Goal: Task Accomplishment & Management: Use online tool/utility

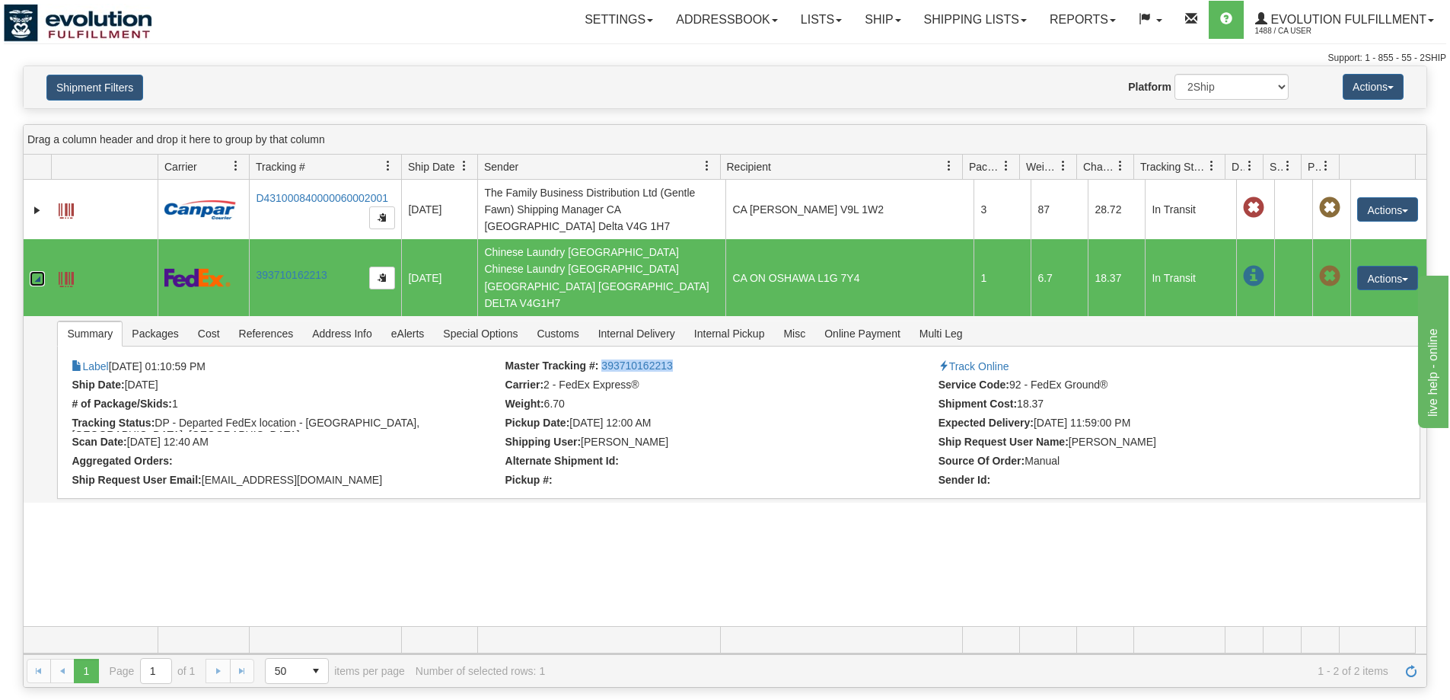
click at [38, 271] on link "Collapse" at bounding box center [37, 278] width 15 height 15
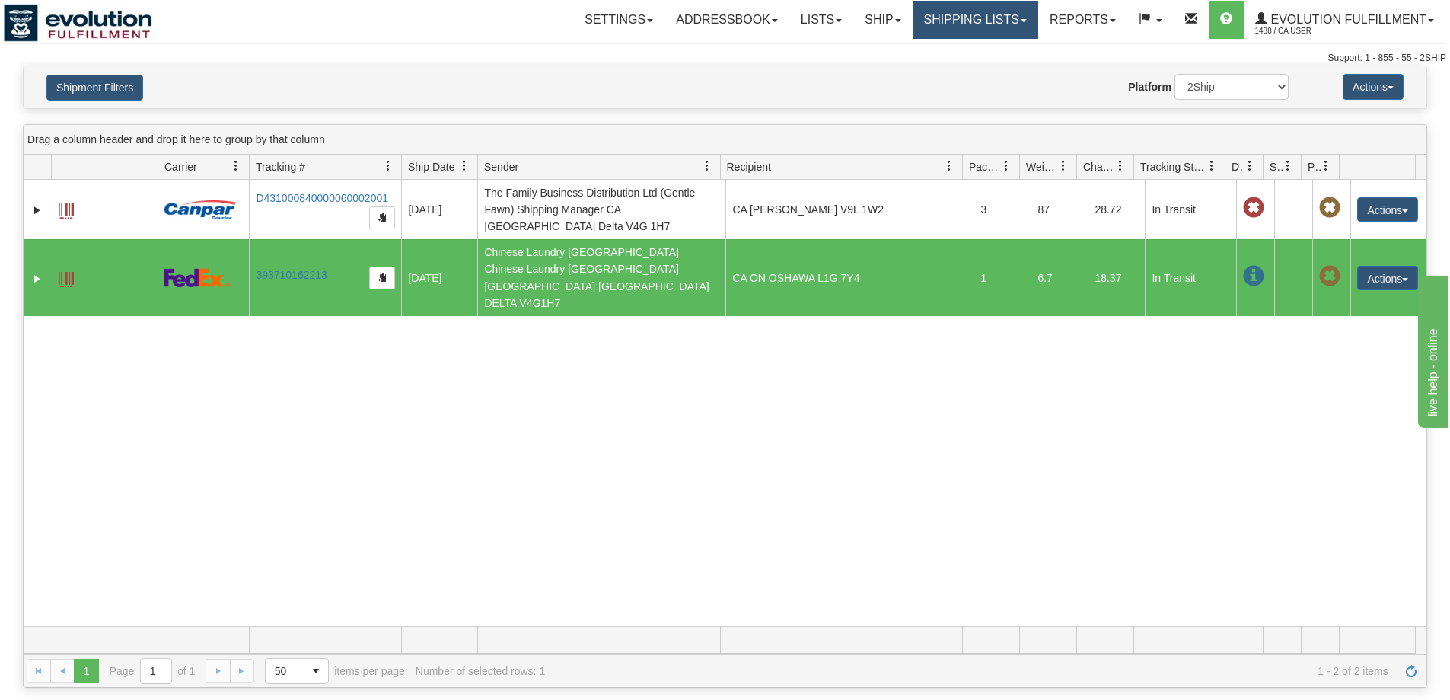
click at [1023, 27] on link "Shipping lists" at bounding box center [976, 20] width 126 height 38
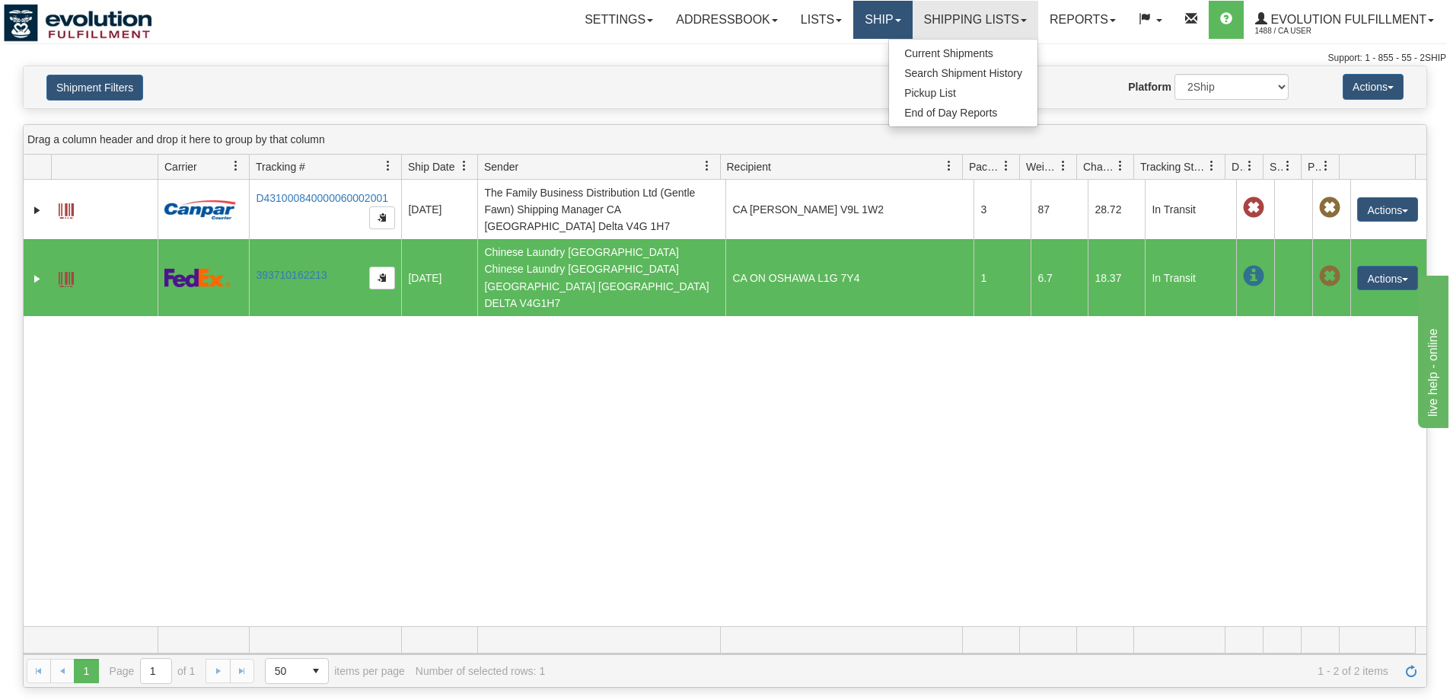
click at [879, 26] on link "Ship" at bounding box center [882, 20] width 59 height 38
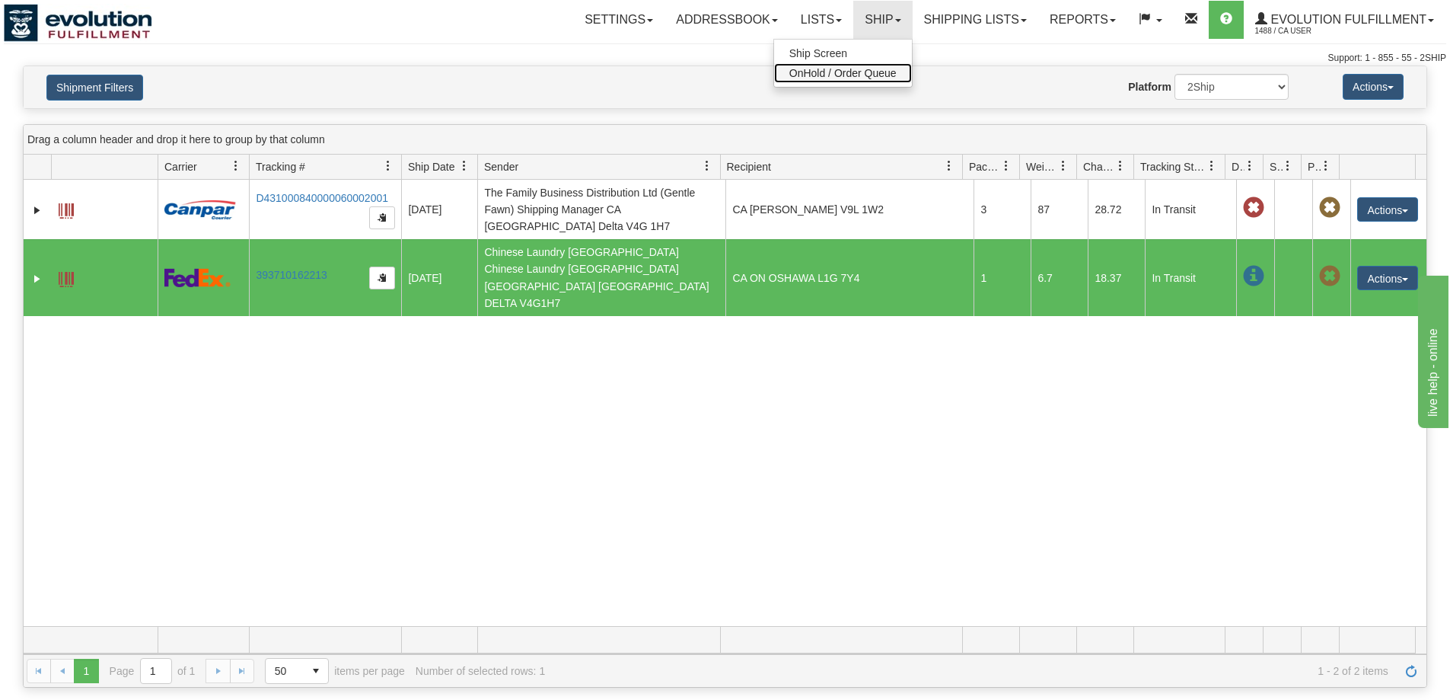
click at [847, 68] on span "OnHold / Order Queue" at bounding box center [842, 73] width 107 height 12
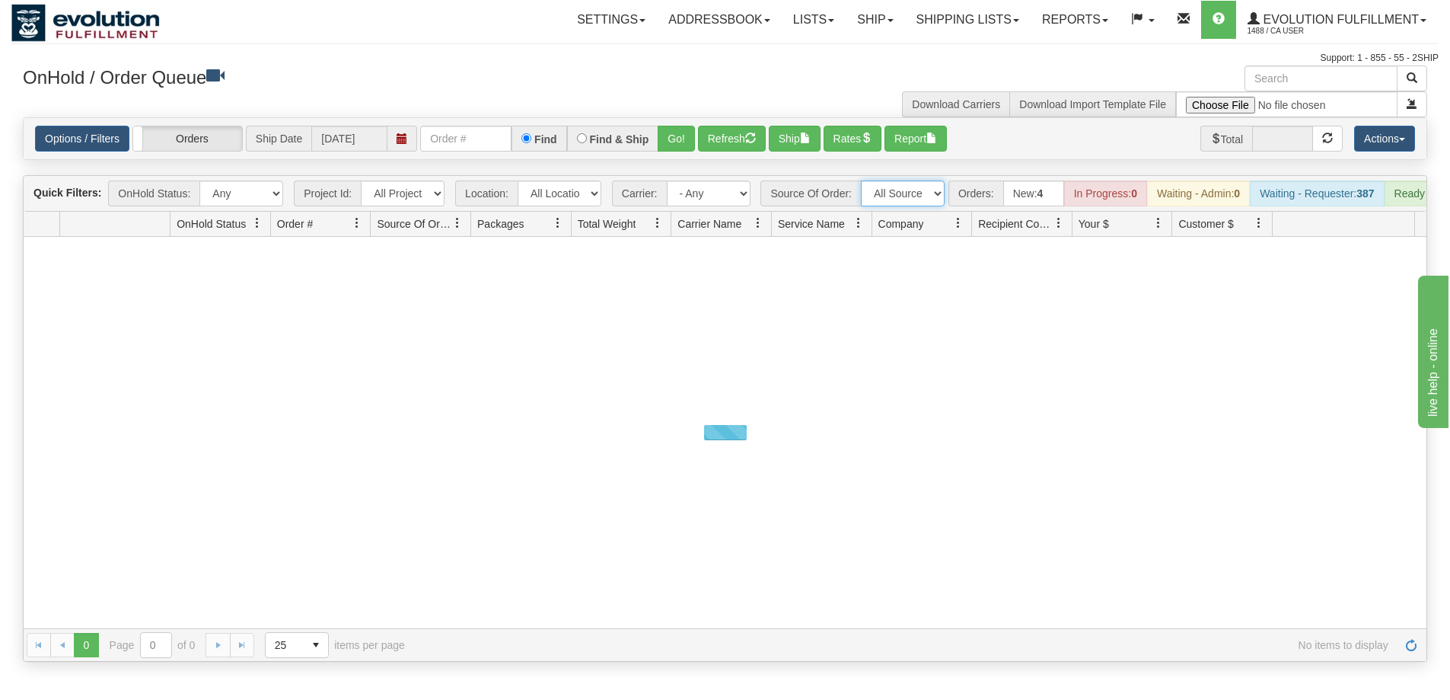
click at [904, 191] on select "All Sources AirBlaster 2Ship Integration Ambler Apparel 2Ship Integration BC Ca…" at bounding box center [903, 193] width 84 height 26
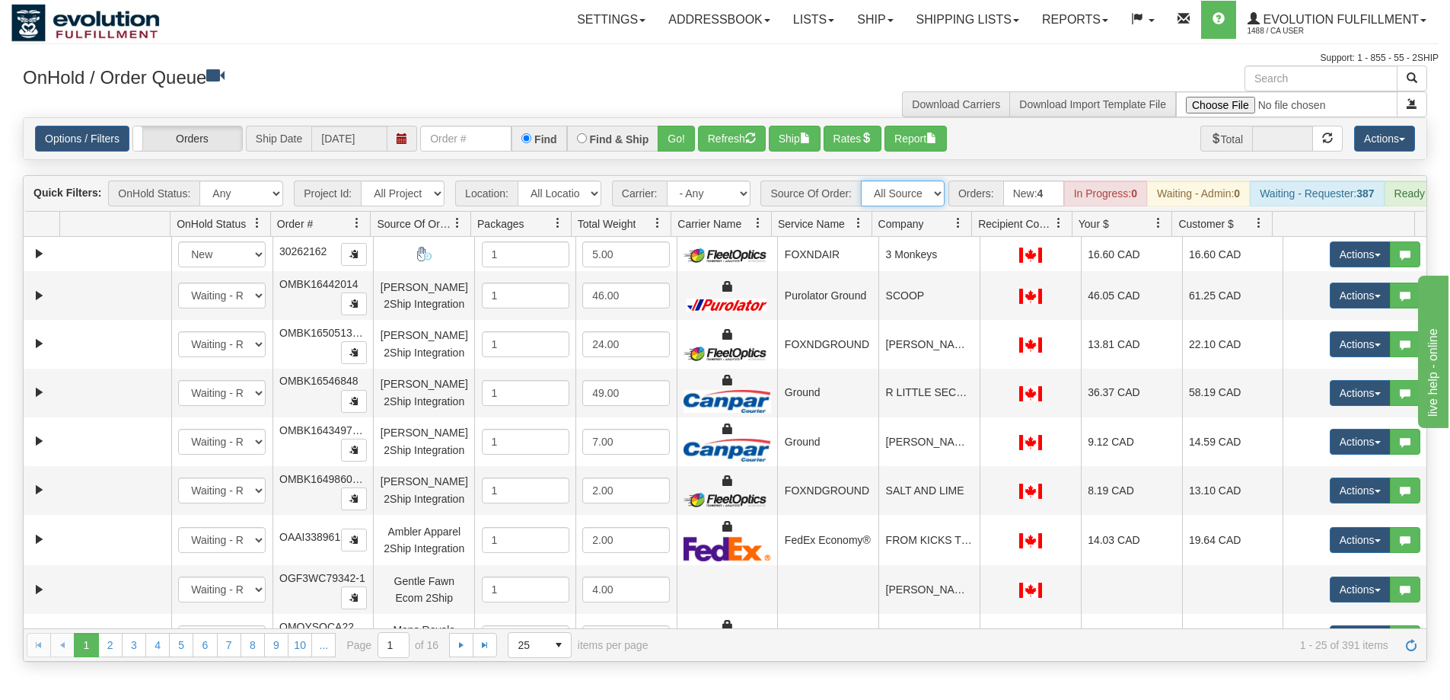
select select "BC Cancer Agency 2Ship Integration"
click at [861, 180] on select "All Sources AirBlaster 2Ship Integration Ambler Apparel 2Ship Integration BC Ca…" at bounding box center [903, 193] width 84 height 26
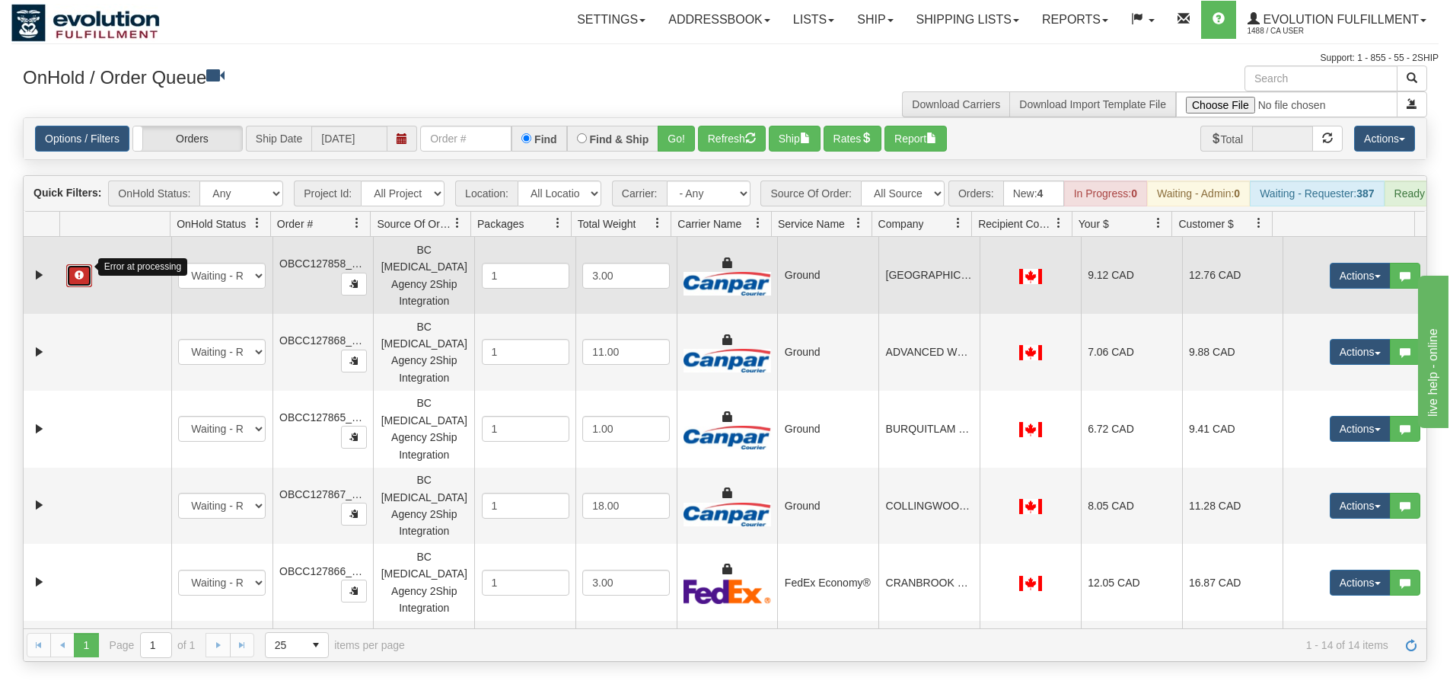
click at [85, 282] on button "button" at bounding box center [79, 275] width 26 height 23
click at [1354, 271] on button "Actions" at bounding box center [1360, 276] width 61 height 26
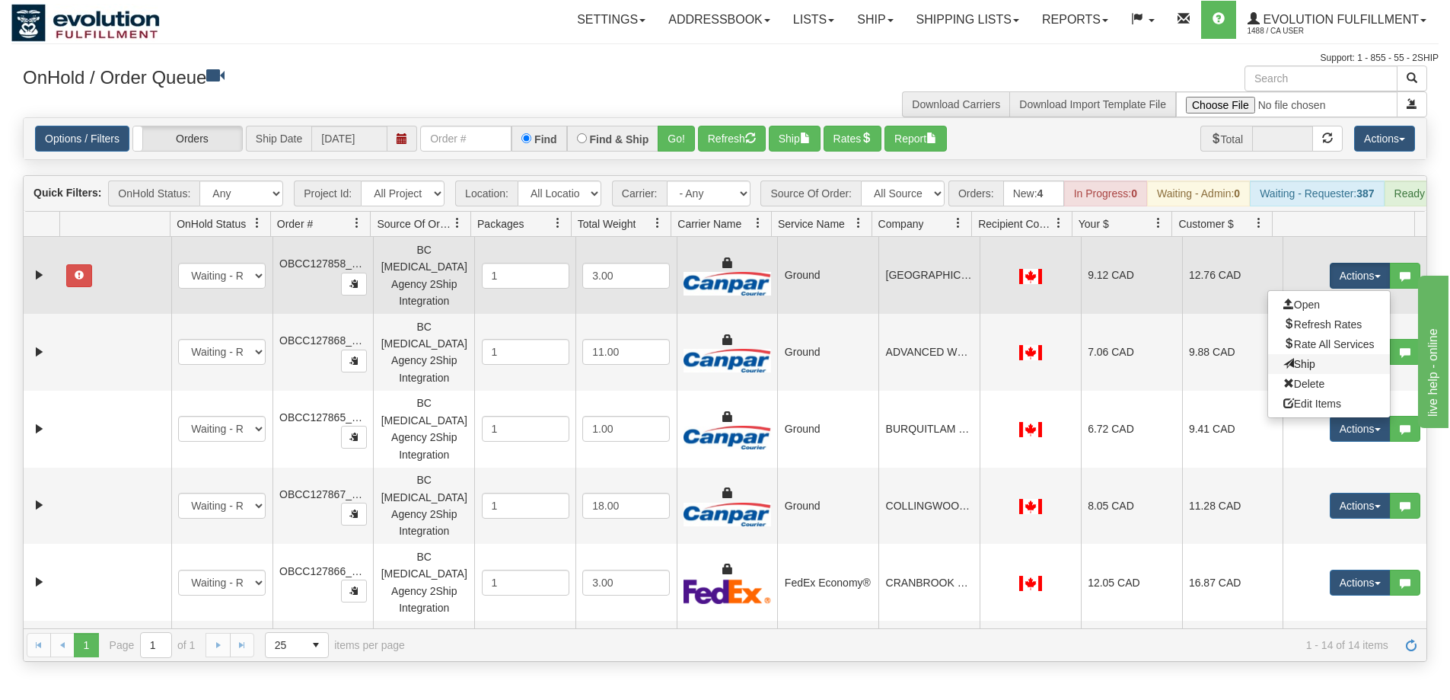
click at [1334, 370] on link "Ship" at bounding box center [1329, 364] width 122 height 20
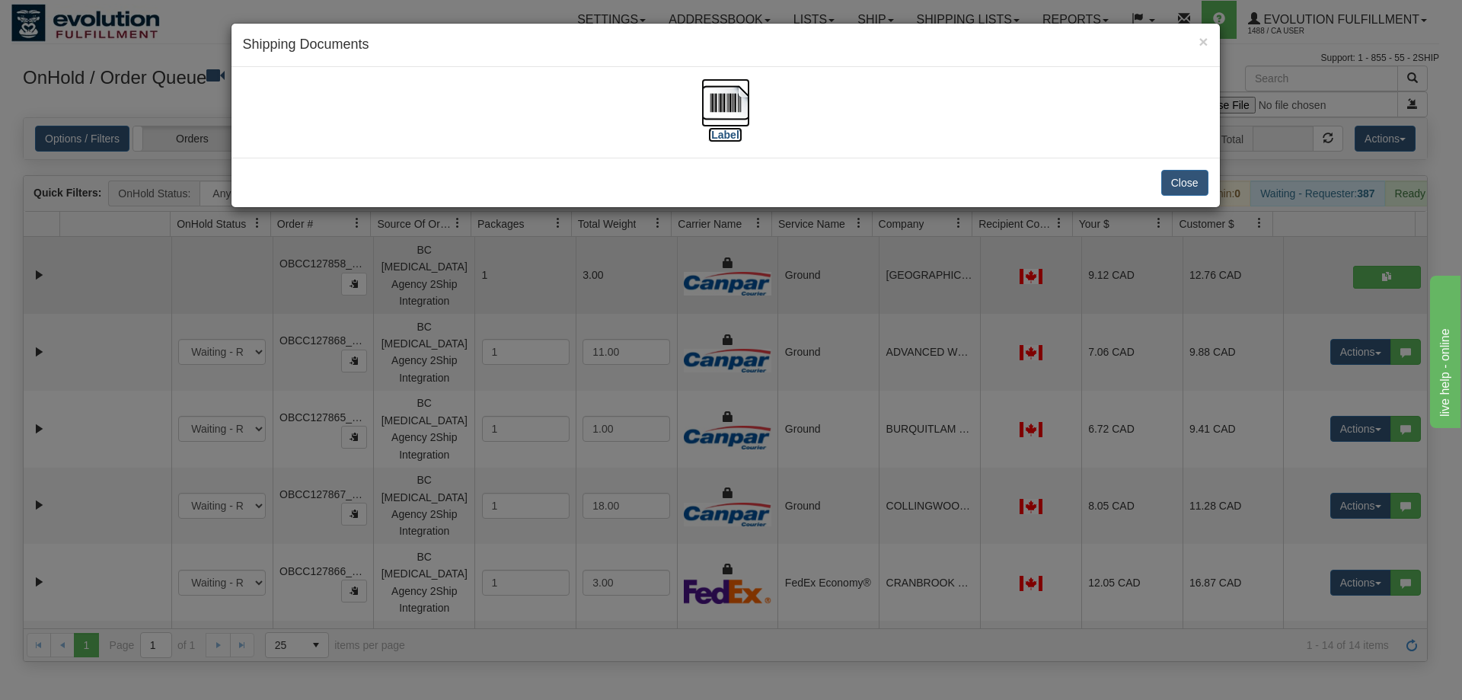
click at [716, 104] on img at bounding box center [725, 102] width 49 height 49
click at [1188, 177] on button "Close" at bounding box center [1184, 183] width 47 height 26
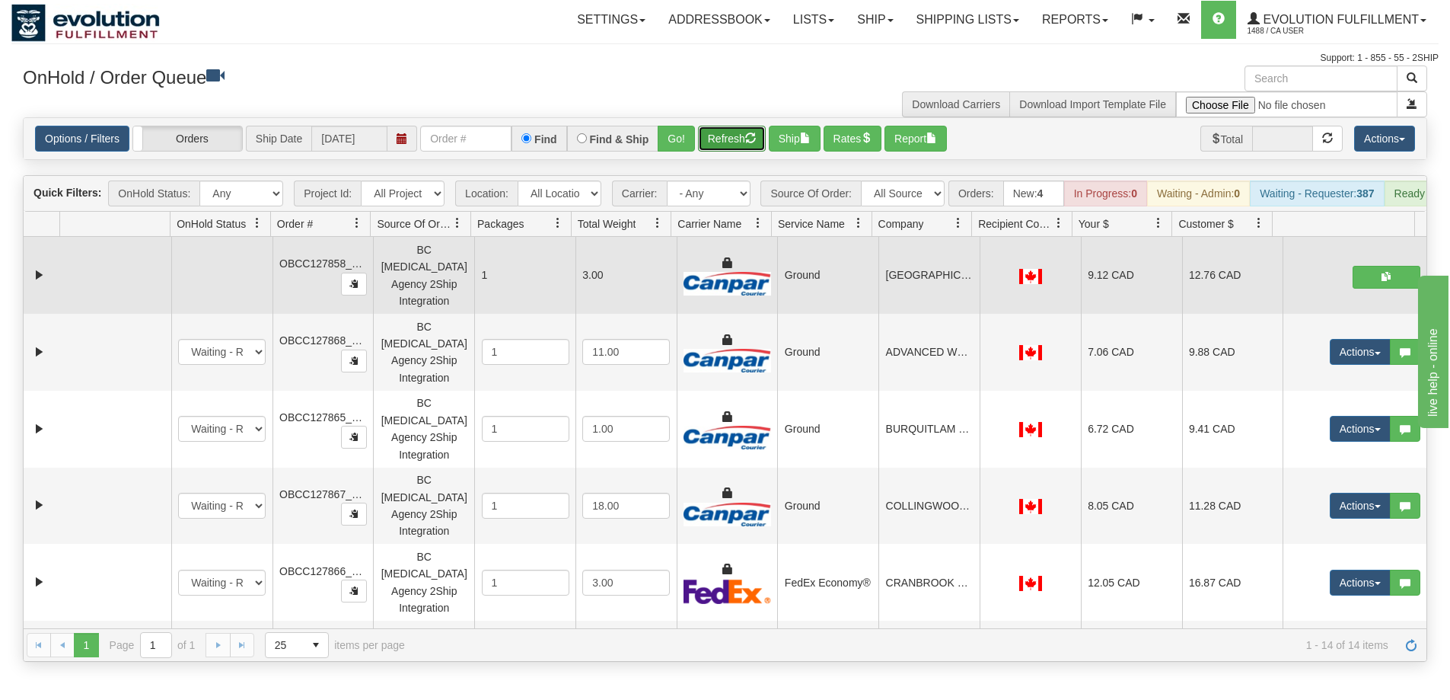
click at [729, 145] on button "Refresh" at bounding box center [732, 139] width 68 height 26
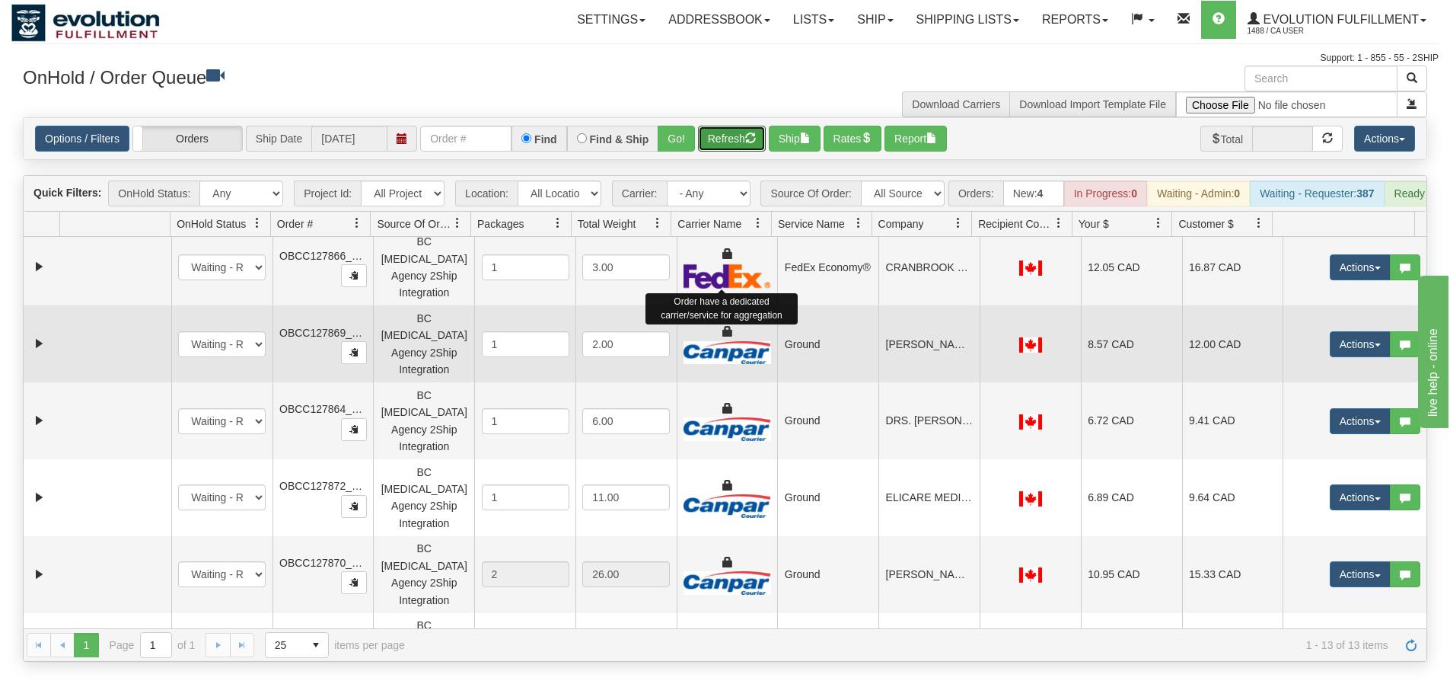
scroll to position [384, 0]
